Goal: Task Accomplishment & Management: Manage account settings

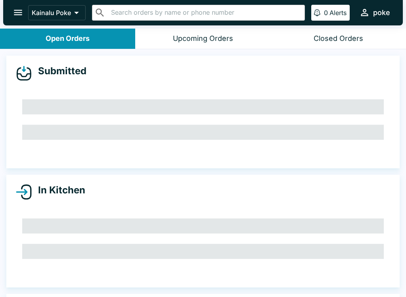
scroll to position [1, 0]
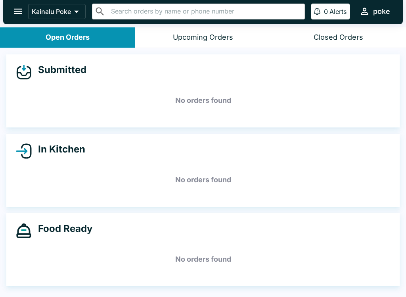
click at [24, 4] on button "open drawer" at bounding box center [18, 11] width 20 height 20
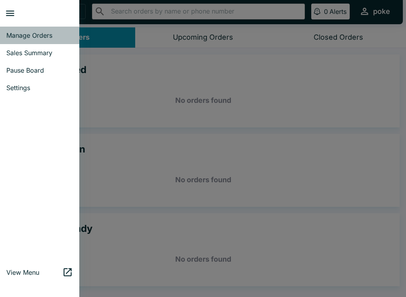
click at [42, 34] on span "Manage Orders" at bounding box center [39, 35] width 67 height 8
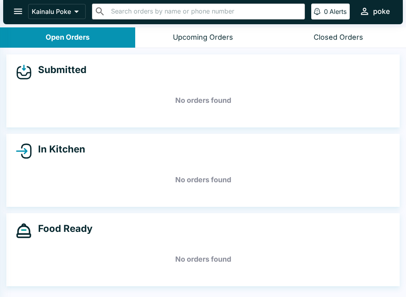
scroll to position [0, 0]
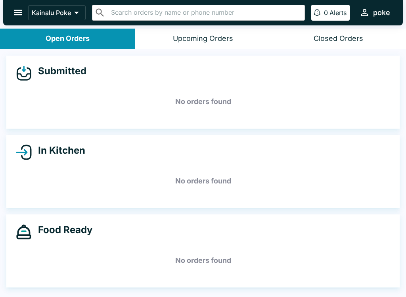
click at [27, 13] on button "open drawer" at bounding box center [18, 12] width 20 height 20
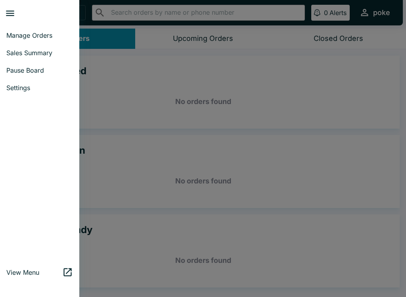
click at [42, 71] on span "Pause Board" at bounding box center [39, 70] width 67 height 8
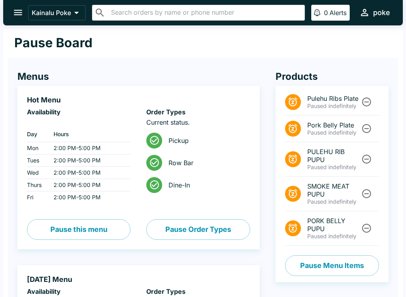
click at [366, 193] on icon "Unpause" at bounding box center [367, 193] width 11 height 11
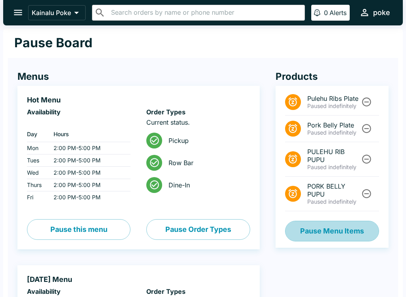
click at [340, 230] on button "Pause Menu Items" at bounding box center [332, 231] width 94 height 21
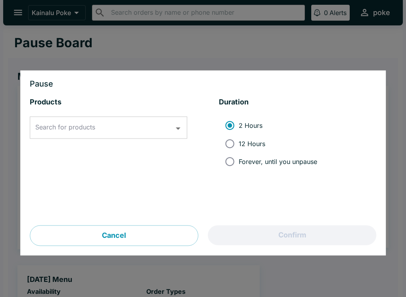
click at [114, 123] on input "Search for products" at bounding box center [102, 127] width 139 height 15
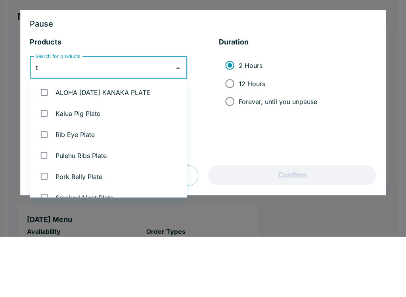
type input "to"
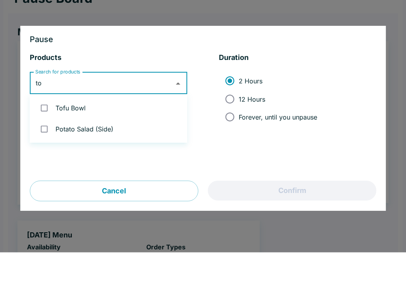
click at [44, 144] on input "checkbox" at bounding box center [44, 152] width 16 height 16
checkbox input "true"
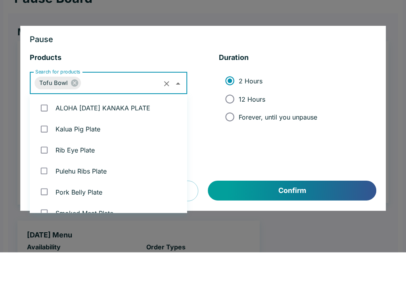
scroll to position [136, 0]
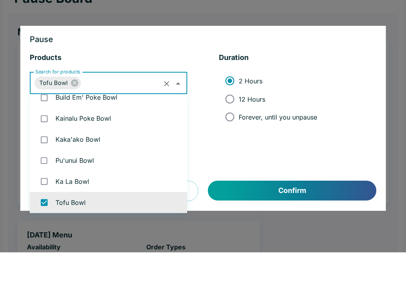
click at [229, 153] on input "Forever, until you unpause" at bounding box center [230, 162] width 18 height 18
radio input "true"
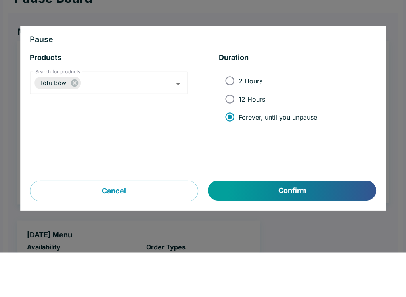
scroll to position [45, 0]
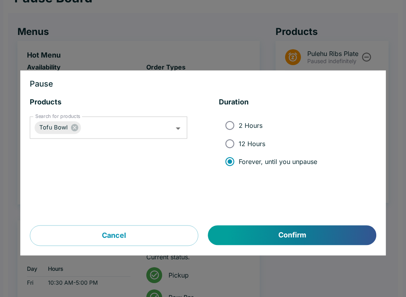
click at [331, 235] on button "Confirm" at bounding box center [292, 235] width 168 height 20
